Goal: Information Seeking & Learning: Find specific fact

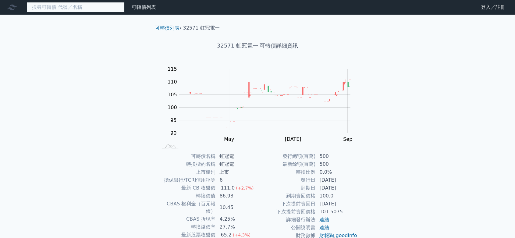
click at [79, 11] on input at bounding box center [75, 7] width 97 height 10
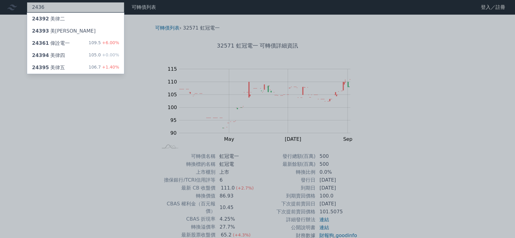
type input "2436"
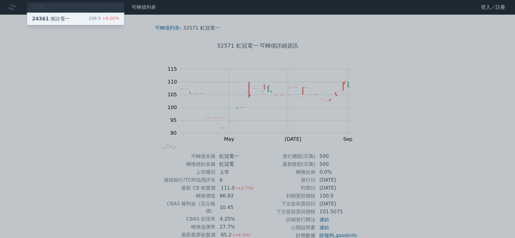
click at [88, 19] on div "24361 偉詮電一 109.5 +6.00%" at bounding box center [75, 19] width 97 height 12
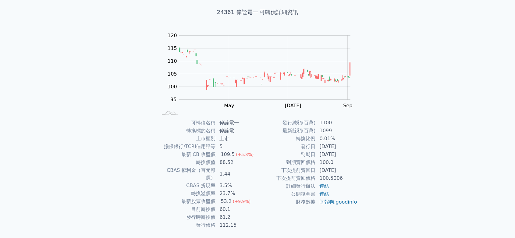
scroll to position [34, 0]
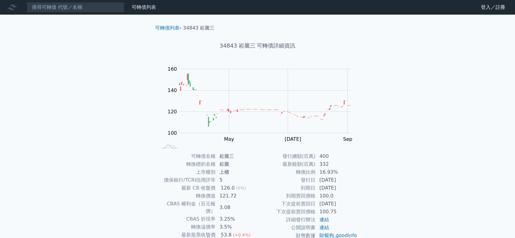
scroll to position [44, 0]
